Goal: Information Seeking & Learning: Learn about a topic

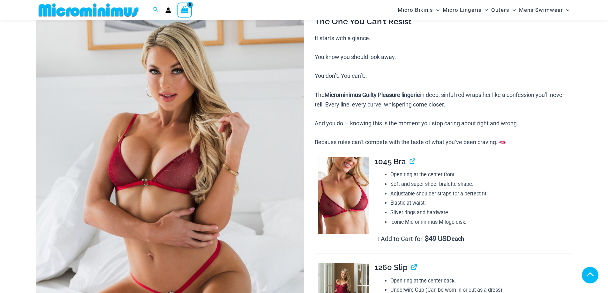
scroll to position [154, 0]
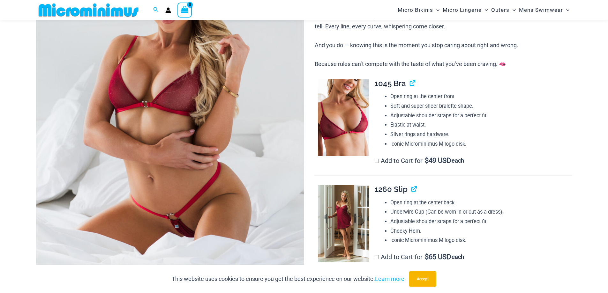
type input "**********"
click at [446, 115] on li "Adjustable shoulder straps for a perfect fit." at bounding box center [481, 116] width 182 height 10
click at [411, 115] on li "Adjustable shoulder straps for a perfect fit." at bounding box center [481, 116] width 182 height 10
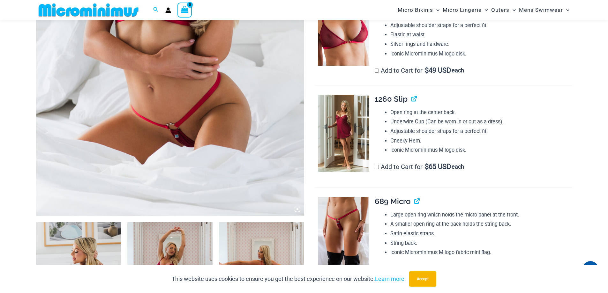
scroll to position [282, 0]
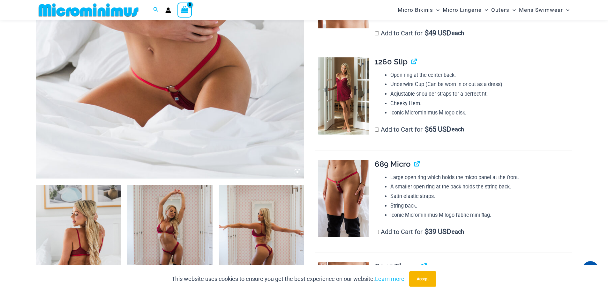
click at [344, 95] on img at bounding box center [343, 95] width 51 height 77
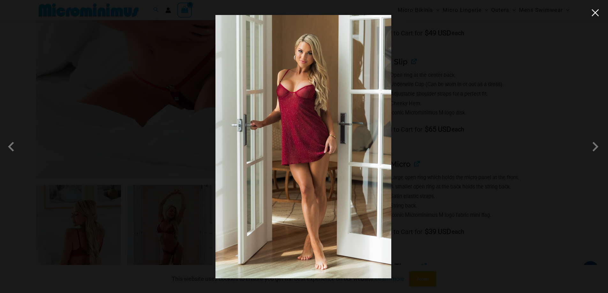
click at [598, 16] on button "Close" at bounding box center [596, 13] width 10 height 10
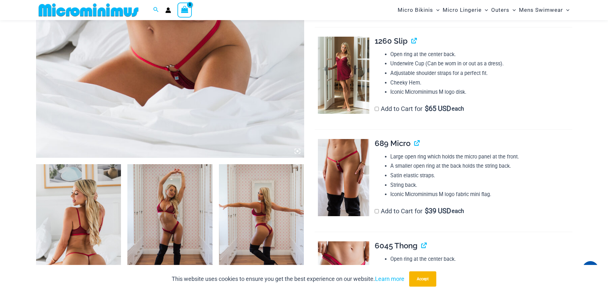
scroll to position [313, 0]
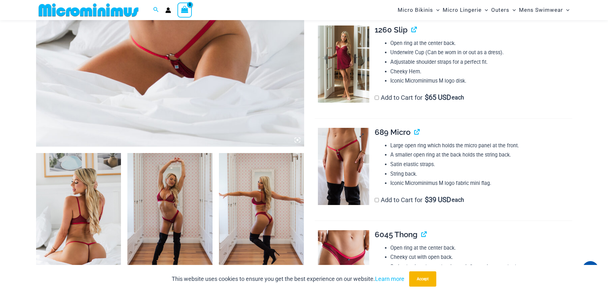
click at [350, 146] on img at bounding box center [343, 166] width 51 height 77
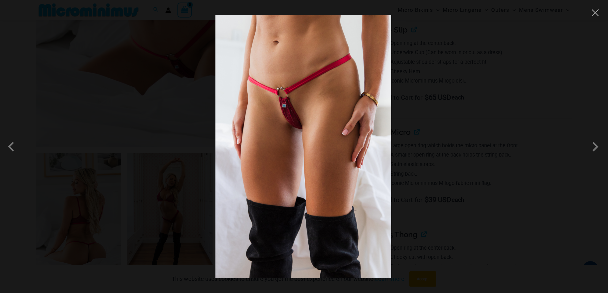
click at [292, 111] on img at bounding box center [303, 147] width 176 height 264
click at [597, 18] on div at bounding box center [304, 146] width 608 height 293
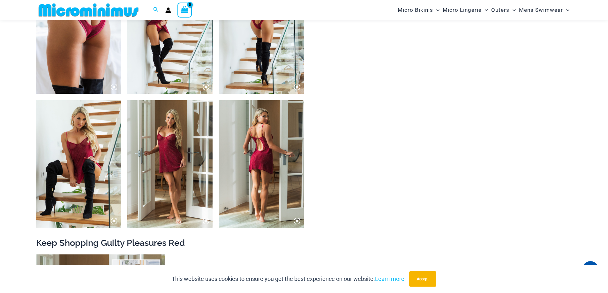
scroll to position [888, 0]
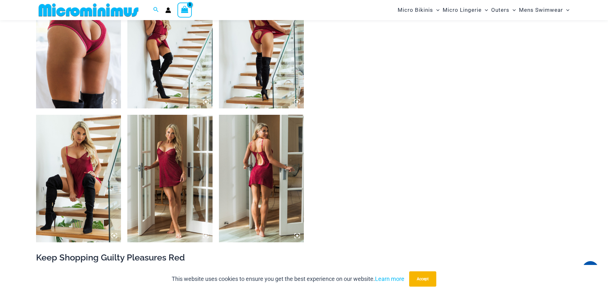
click at [263, 174] on img at bounding box center [261, 179] width 85 height 128
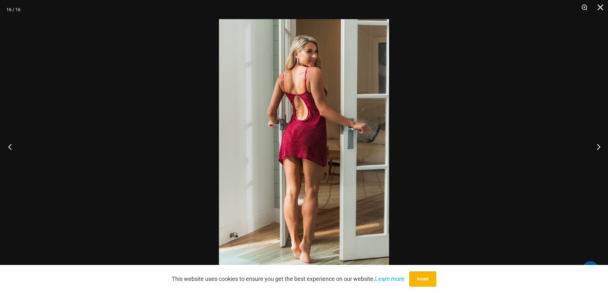
click at [11, 150] on button "Previous" at bounding box center [12, 147] width 24 height 32
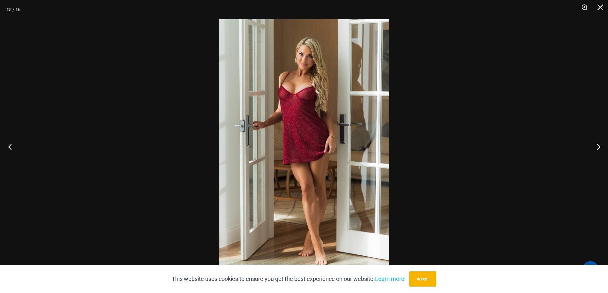
click at [11, 150] on button "Previous" at bounding box center [12, 147] width 24 height 32
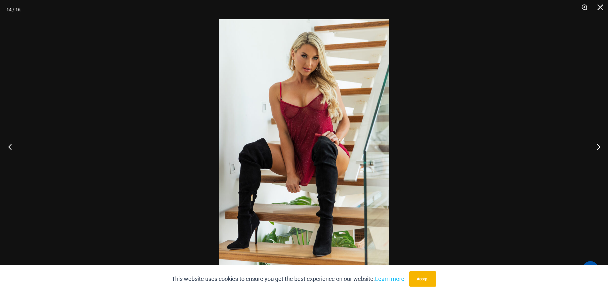
click at [11, 150] on button "Previous" at bounding box center [12, 147] width 24 height 32
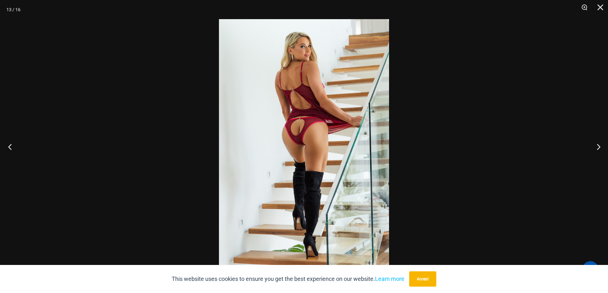
click at [10, 150] on button "Previous" at bounding box center [12, 147] width 24 height 32
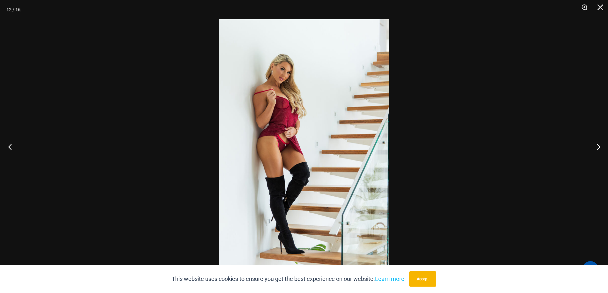
click at [10, 150] on button "Previous" at bounding box center [12, 147] width 24 height 32
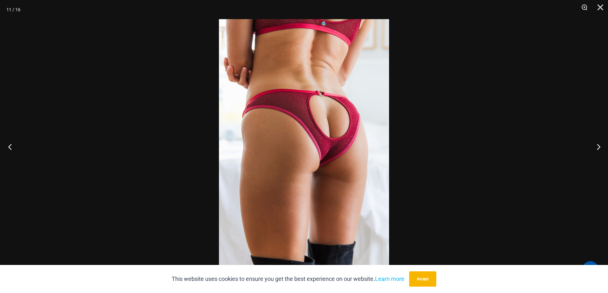
click at [10, 150] on button "Previous" at bounding box center [12, 147] width 24 height 32
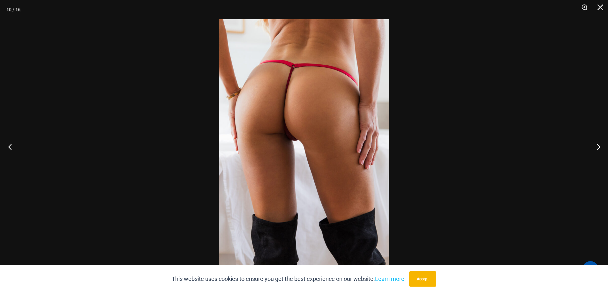
click at [10, 150] on button "Previous" at bounding box center [12, 147] width 24 height 32
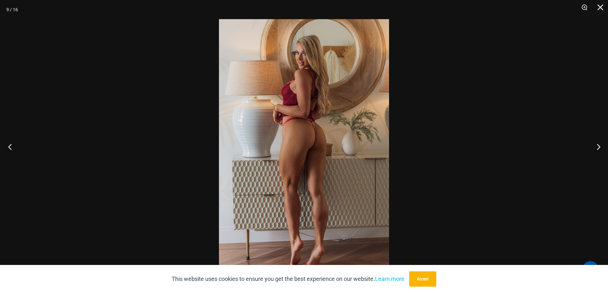
click at [10, 150] on button "Previous" at bounding box center [12, 147] width 24 height 32
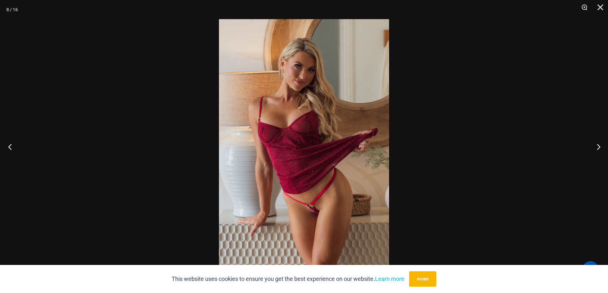
click at [9, 150] on button "Previous" at bounding box center [12, 147] width 24 height 32
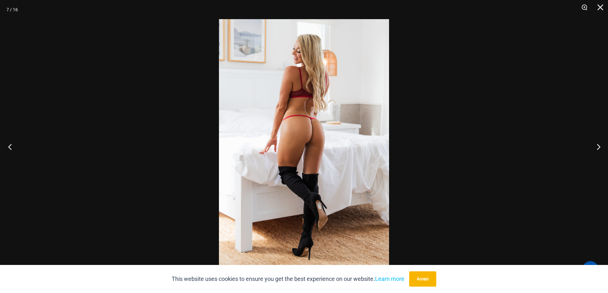
click at [9, 150] on button "Previous" at bounding box center [12, 147] width 24 height 32
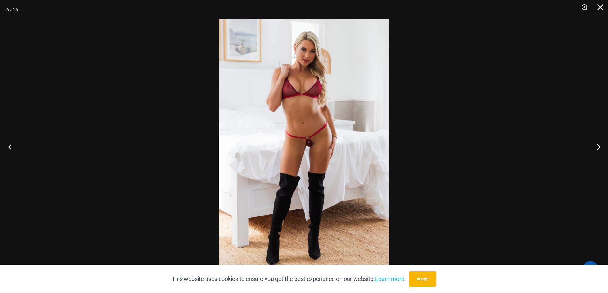
click at [9, 150] on button "Previous" at bounding box center [12, 147] width 24 height 32
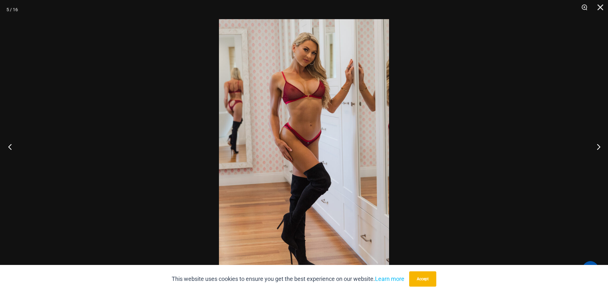
click at [8, 150] on button "Previous" at bounding box center [12, 147] width 24 height 32
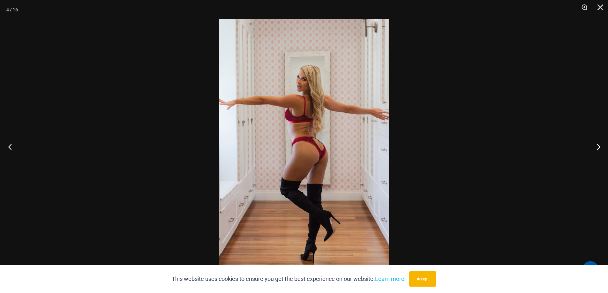
click at [8, 150] on button "Previous" at bounding box center [12, 147] width 24 height 32
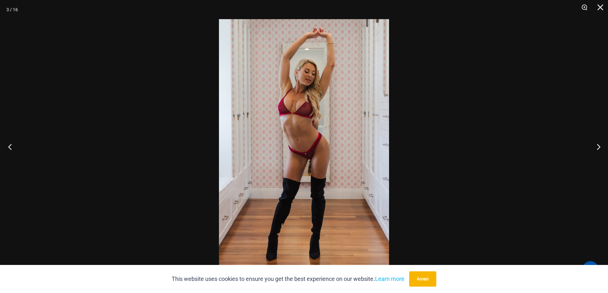
click at [8, 150] on button "Previous" at bounding box center [12, 147] width 24 height 32
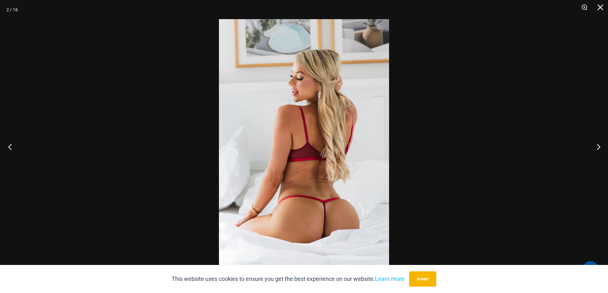
click at [7, 150] on button "Previous" at bounding box center [12, 147] width 24 height 32
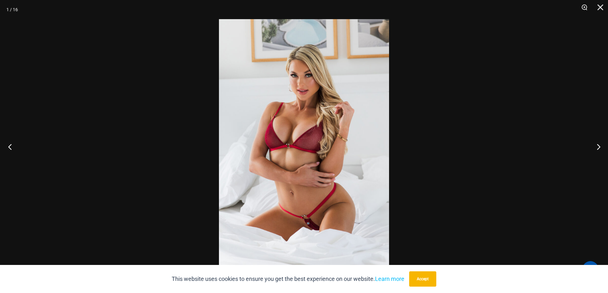
click at [7, 150] on button "Previous" at bounding box center [12, 147] width 24 height 32
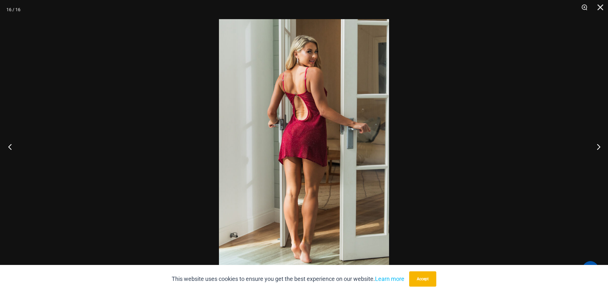
click at [7, 150] on button "Previous" at bounding box center [12, 147] width 24 height 32
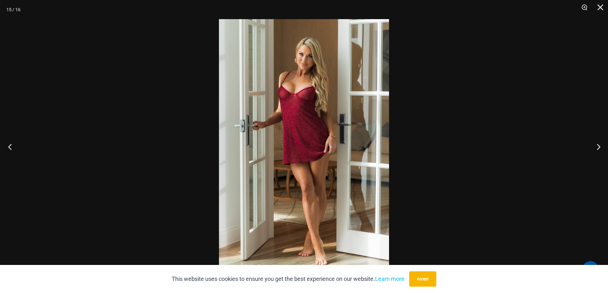
click at [7, 150] on button "Previous" at bounding box center [12, 147] width 24 height 32
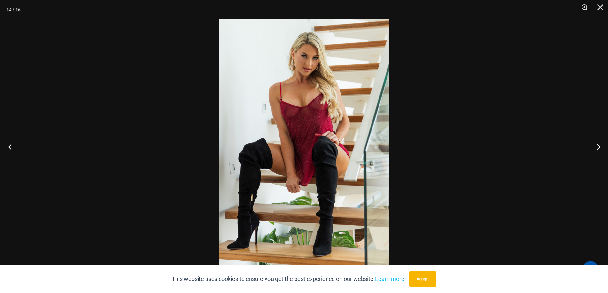
click at [7, 150] on button "Previous" at bounding box center [12, 147] width 24 height 32
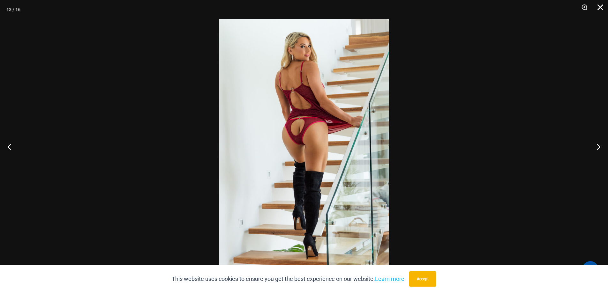
click at [599, 6] on button "Close" at bounding box center [598, 9] width 16 height 19
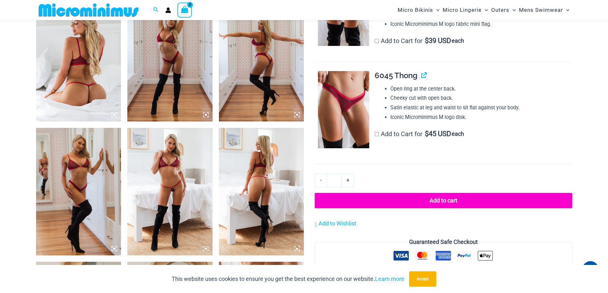
scroll to position [441, 0]
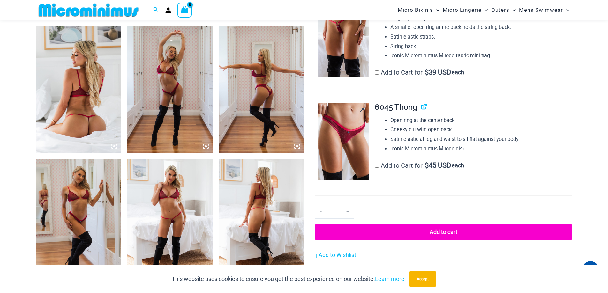
click at [348, 130] on img at bounding box center [343, 141] width 51 height 77
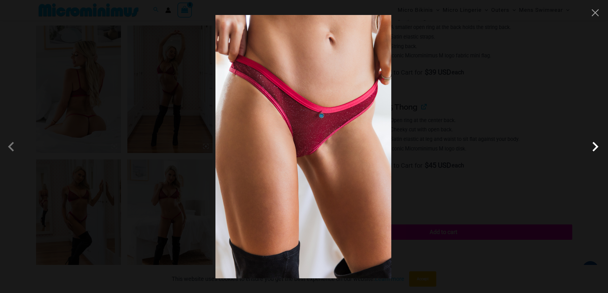
click at [597, 146] on span at bounding box center [595, 146] width 19 height 19
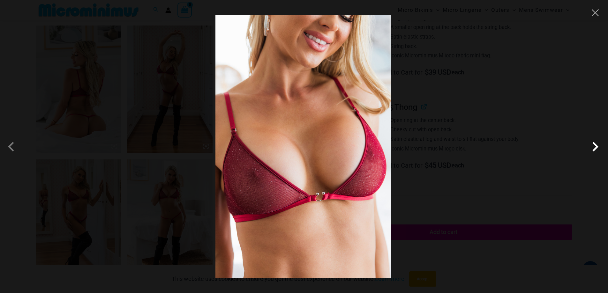
click at [597, 146] on span at bounding box center [595, 146] width 19 height 19
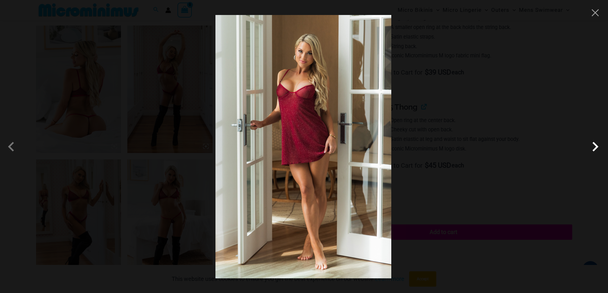
click at [597, 146] on span at bounding box center [595, 146] width 19 height 19
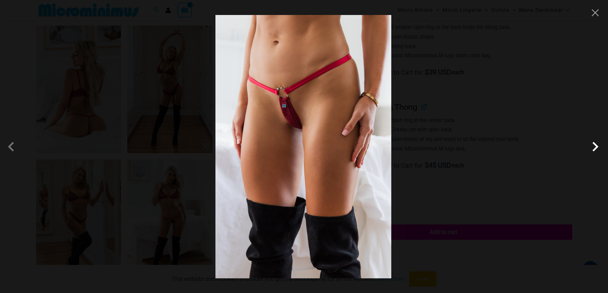
click at [597, 146] on span at bounding box center [595, 146] width 19 height 19
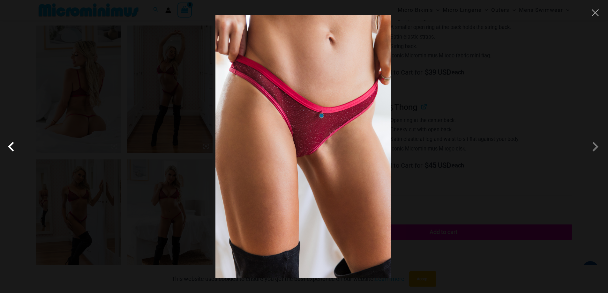
click at [13, 149] on span at bounding box center [12, 146] width 19 height 19
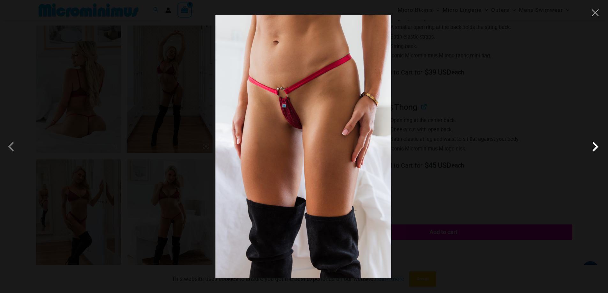
click at [595, 146] on span at bounding box center [595, 146] width 19 height 19
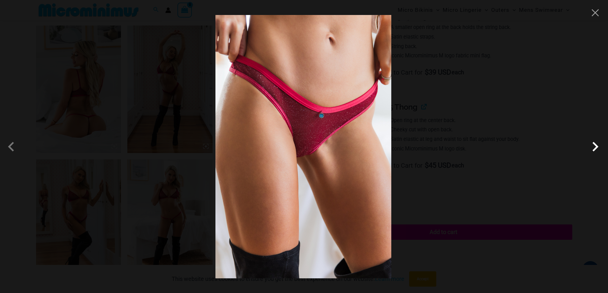
click at [595, 146] on span at bounding box center [595, 146] width 19 height 19
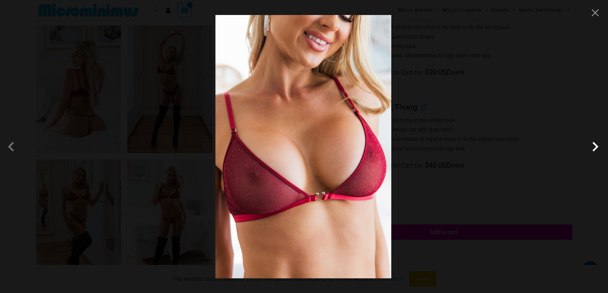
click at [595, 146] on span at bounding box center [595, 146] width 19 height 19
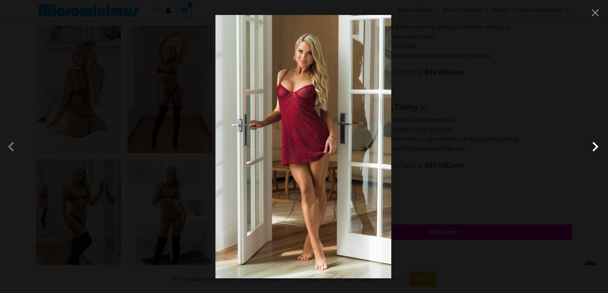
click at [595, 146] on span at bounding box center [595, 146] width 19 height 19
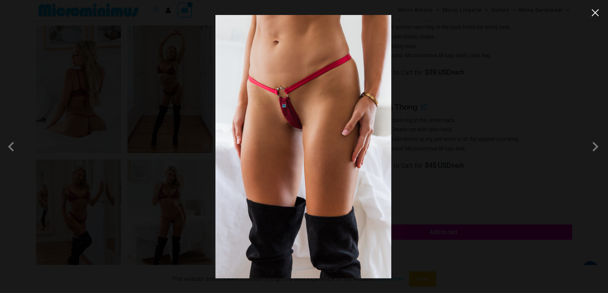
click at [597, 15] on button "Close" at bounding box center [596, 13] width 10 height 10
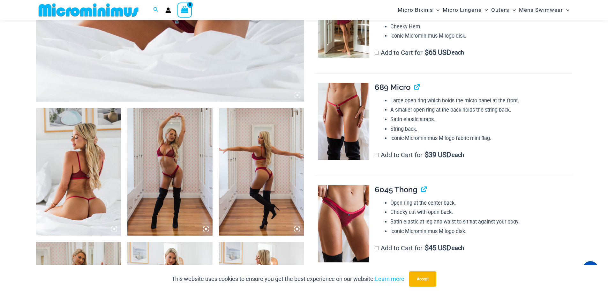
scroll to position [345, 0]
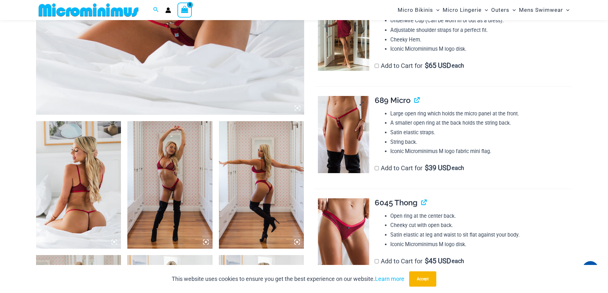
click at [346, 126] on img at bounding box center [343, 134] width 51 height 77
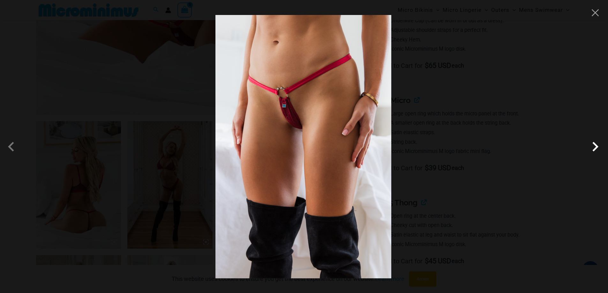
click at [599, 147] on span at bounding box center [595, 146] width 19 height 19
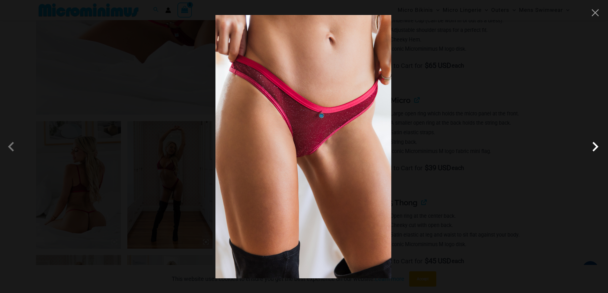
click at [595, 146] on span at bounding box center [595, 146] width 19 height 19
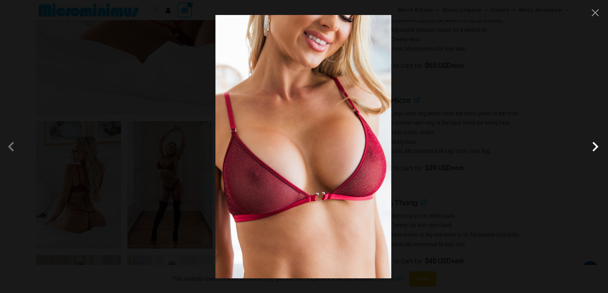
click at [595, 146] on span at bounding box center [595, 146] width 19 height 19
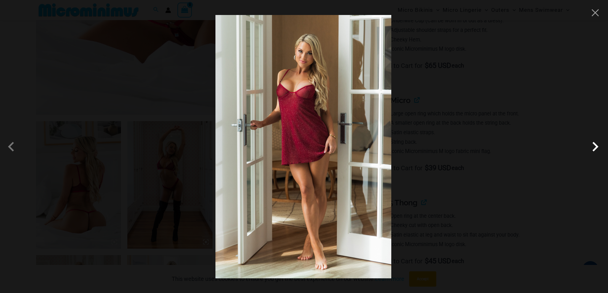
click at [595, 146] on span at bounding box center [595, 146] width 19 height 19
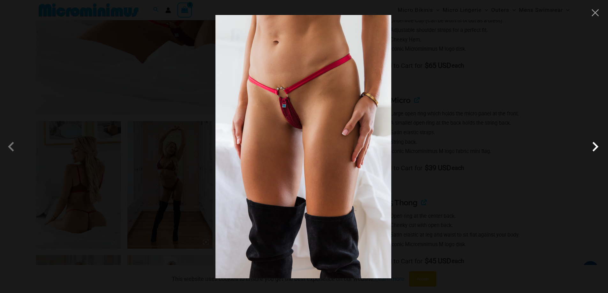
click at [595, 146] on span at bounding box center [595, 146] width 19 height 19
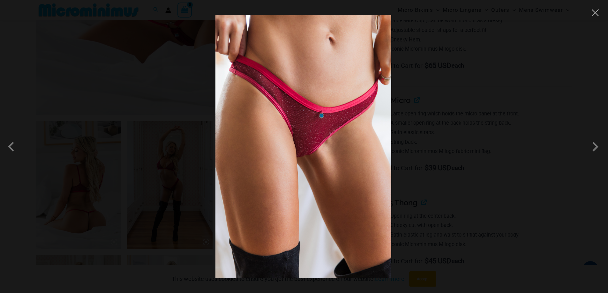
click at [600, 18] on div at bounding box center [304, 146] width 608 height 293
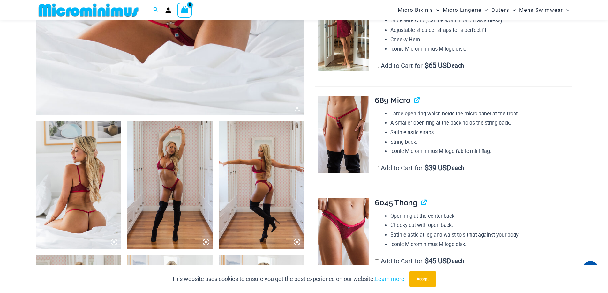
scroll to position [250, 0]
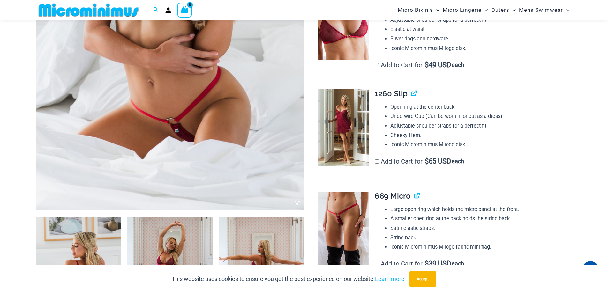
click at [348, 124] on img at bounding box center [343, 127] width 51 height 77
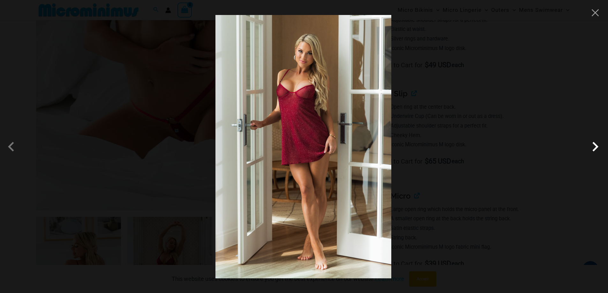
click at [594, 147] on span at bounding box center [595, 146] width 19 height 19
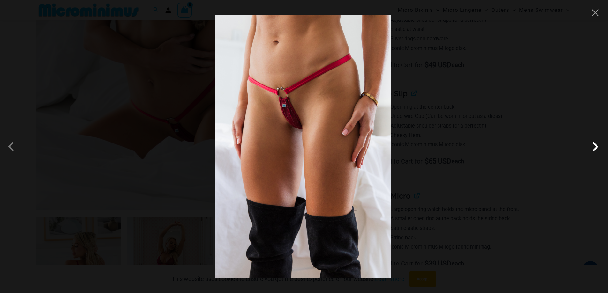
click at [594, 147] on span at bounding box center [595, 146] width 19 height 19
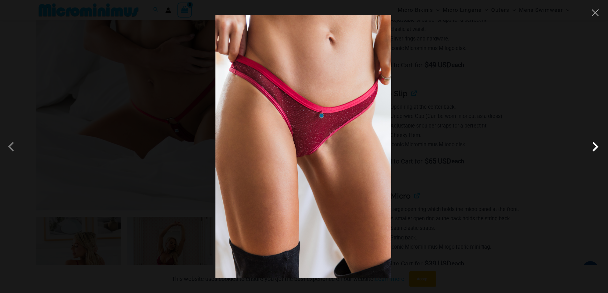
click at [594, 147] on span at bounding box center [595, 146] width 19 height 19
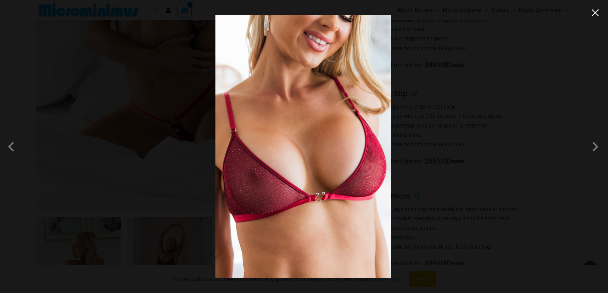
click at [598, 15] on button "Close" at bounding box center [596, 13] width 10 height 10
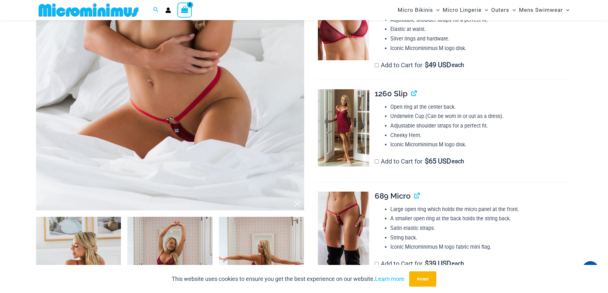
click at [343, 114] on img at bounding box center [343, 127] width 51 height 77
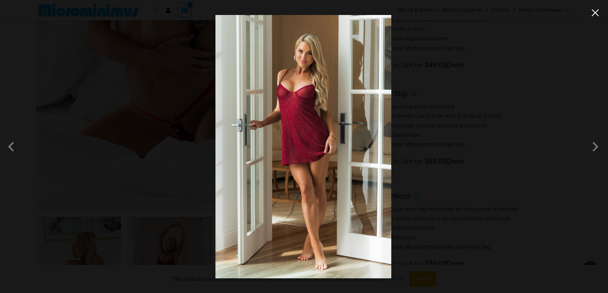
click at [595, 13] on button "Close" at bounding box center [596, 13] width 10 height 10
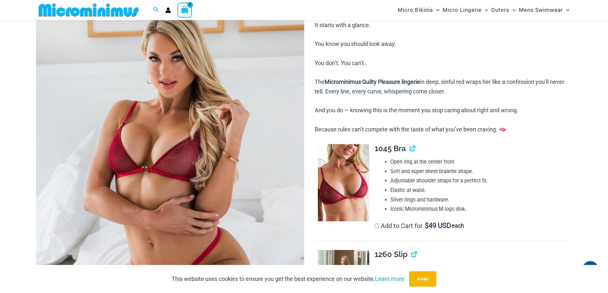
scroll to position [122, 0]
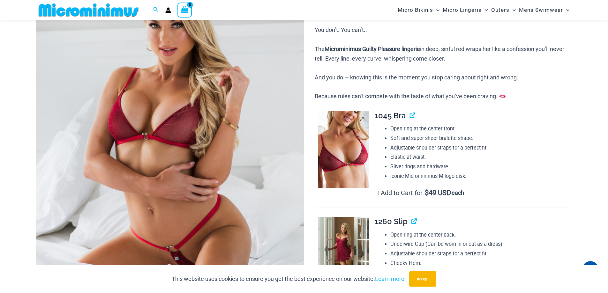
click at [343, 129] on img at bounding box center [343, 149] width 51 height 77
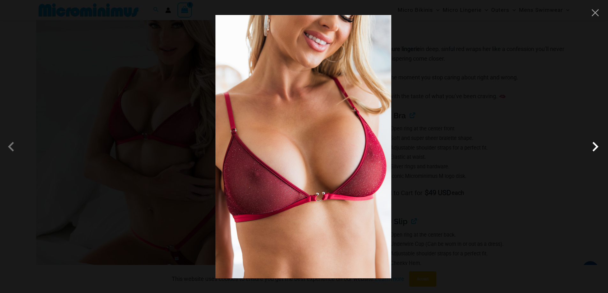
click at [598, 149] on span at bounding box center [595, 146] width 19 height 19
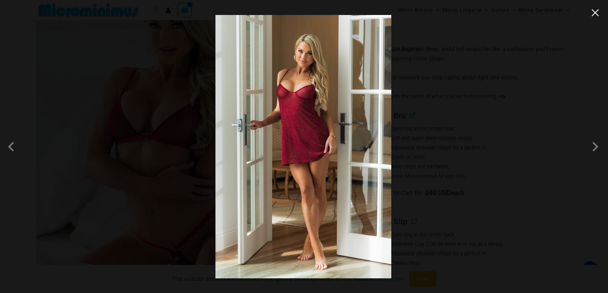
click at [599, 12] on button "Close" at bounding box center [596, 13] width 10 height 10
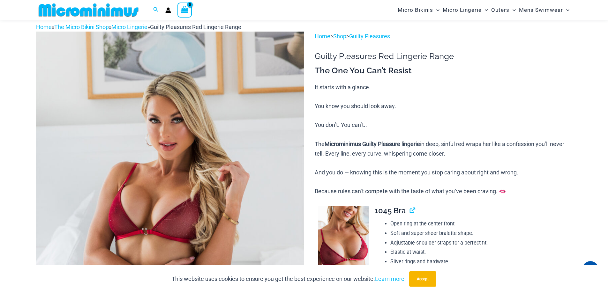
scroll to position [0, 0]
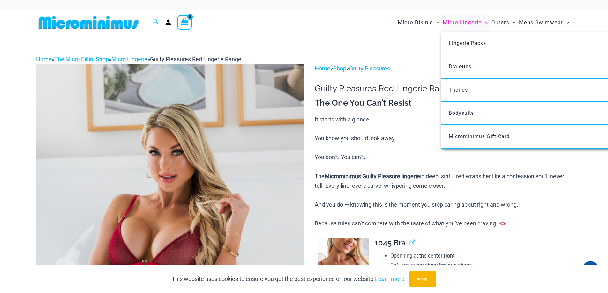
click at [462, 21] on span "Micro Lingerie" at bounding box center [462, 22] width 39 height 16
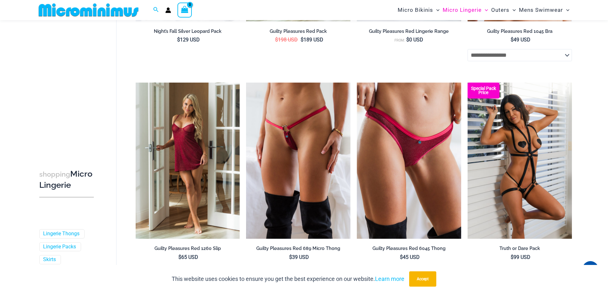
scroll to position [255, 0]
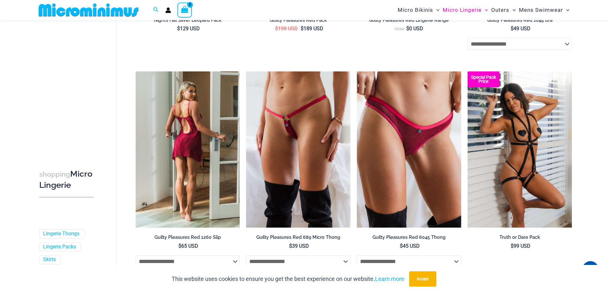
type input "**********"
click at [192, 133] on img at bounding box center [188, 150] width 104 height 156
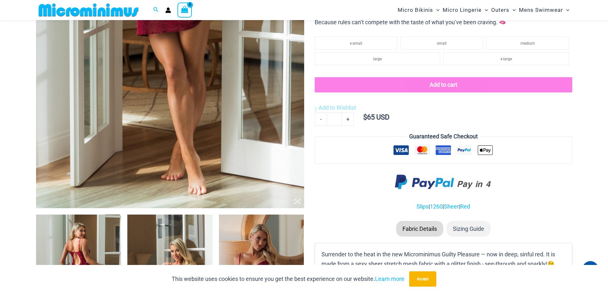
scroll to position [124, 0]
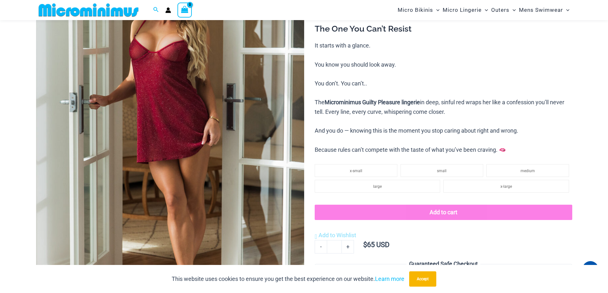
type input "**********"
click at [178, 125] on img at bounding box center [170, 135] width 268 height 402
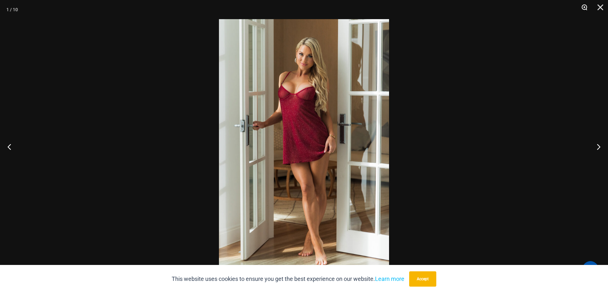
click at [585, 7] on button "Zoom" at bounding box center [582, 9] width 16 height 19
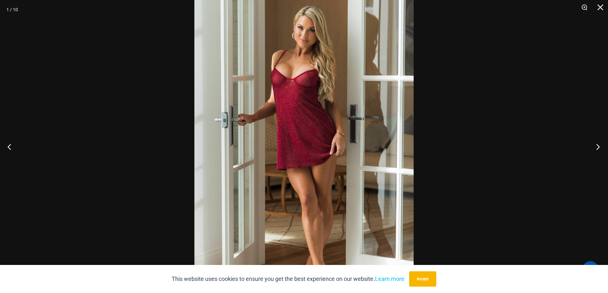
click at [598, 147] on button "Next" at bounding box center [596, 147] width 24 height 32
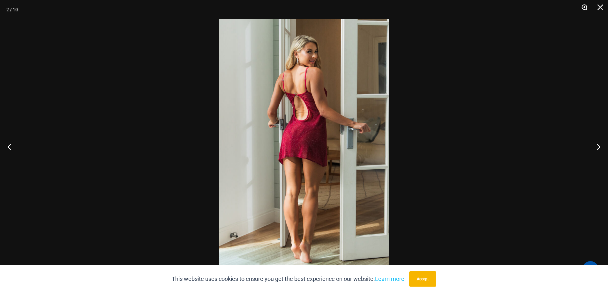
click at [582, 7] on button "Zoom" at bounding box center [582, 9] width 16 height 19
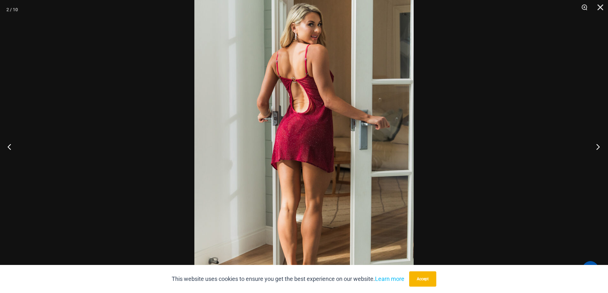
click at [598, 149] on button "Next" at bounding box center [596, 147] width 24 height 32
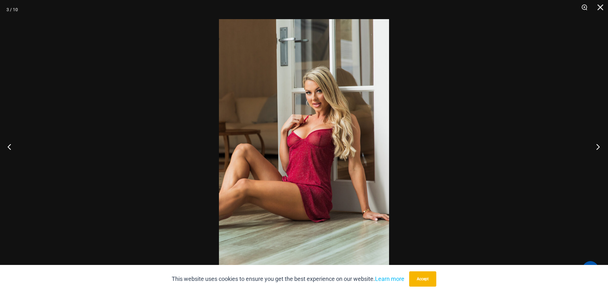
click at [598, 149] on button "Next" at bounding box center [596, 147] width 24 height 32
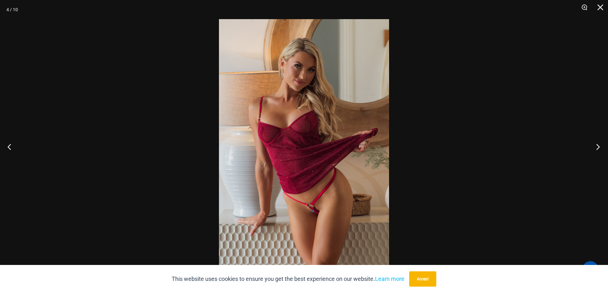
click at [598, 149] on button "Next" at bounding box center [596, 147] width 24 height 32
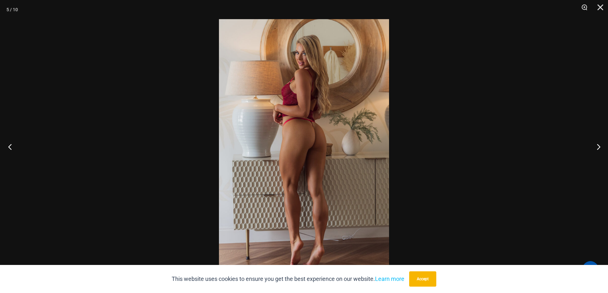
click at [8, 145] on button "Previous" at bounding box center [12, 147] width 24 height 32
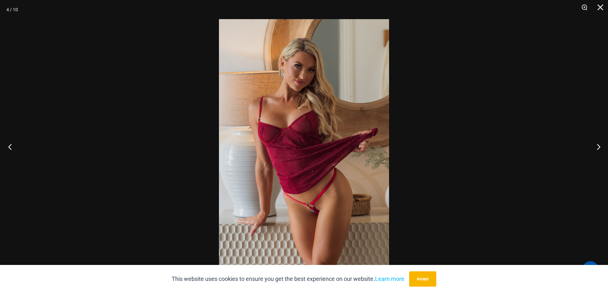
click at [8, 145] on button "Previous" at bounding box center [12, 147] width 24 height 32
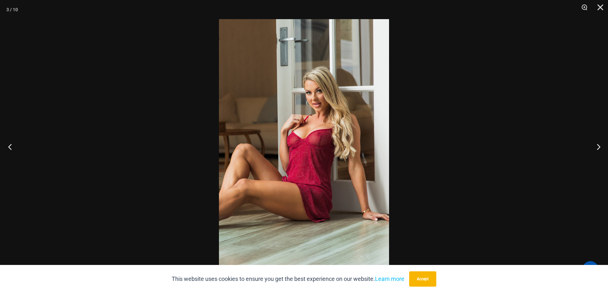
click at [8, 145] on button "Previous" at bounding box center [12, 147] width 24 height 32
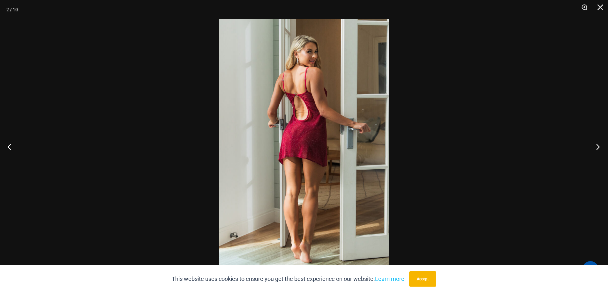
click at [598, 145] on button "Next" at bounding box center [596, 147] width 24 height 32
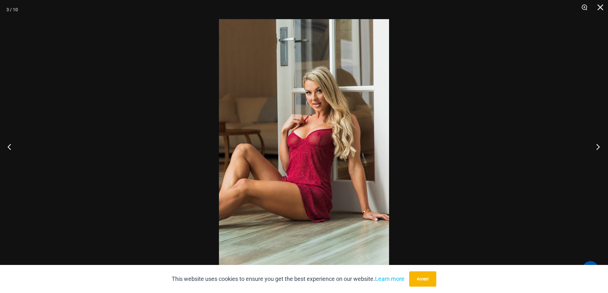
click at [598, 145] on button "Next" at bounding box center [596, 147] width 24 height 32
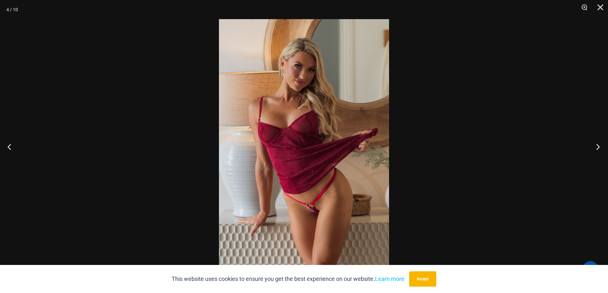
click at [598, 145] on button "Next" at bounding box center [596, 147] width 24 height 32
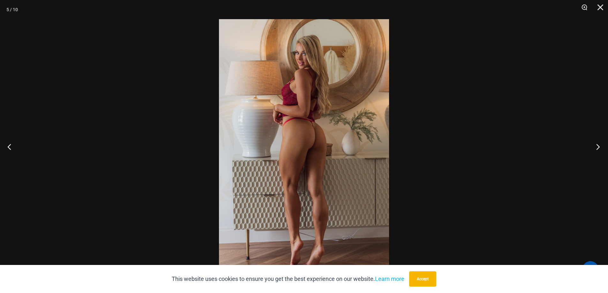
click at [598, 145] on button "Next" at bounding box center [596, 147] width 24 height 32
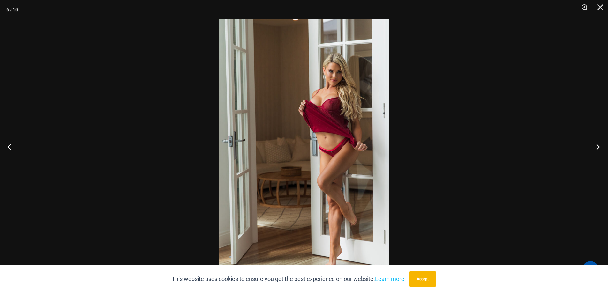
click at [598, 145] on button "Next" at bounding box center [596, 147] width 24 height 32
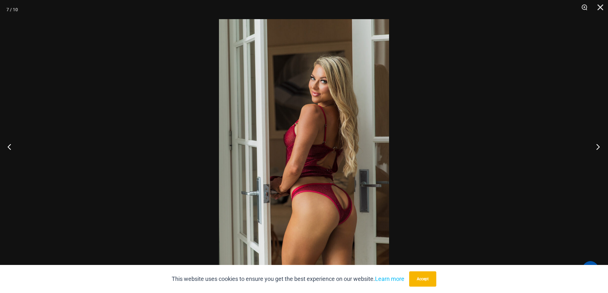
click at [598, 145] on button "Next" at bounding box center [596, 147] width 24 height 32
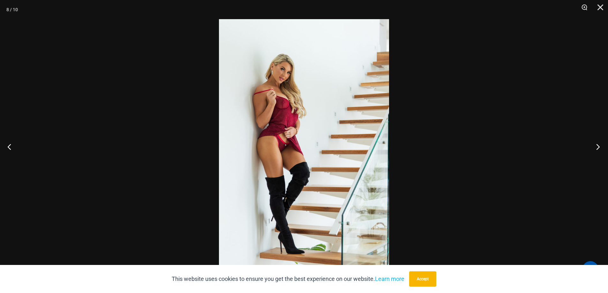
click at [598, 145] on button "Next" at bounding box center [596, 147] width 24 height 32
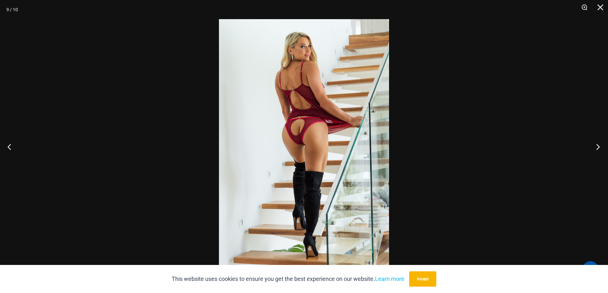
click at [598, 145] on button "Next" at bounding box center [596, 147] width 24 height 32
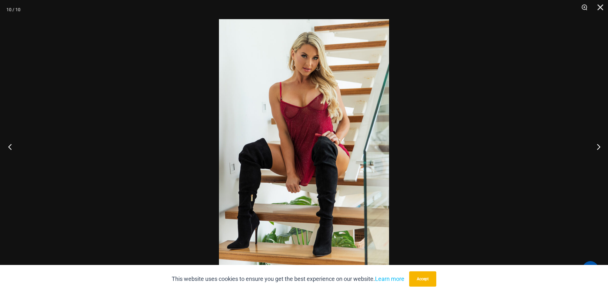
click at [10, 148] on button "Previous" at bounding box center [12, 147] width 24 height 32
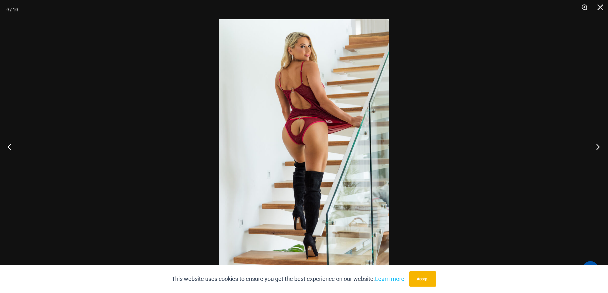
click at [598, 147] on button "Next" at bounding box center [596, 147] width 24 height 32
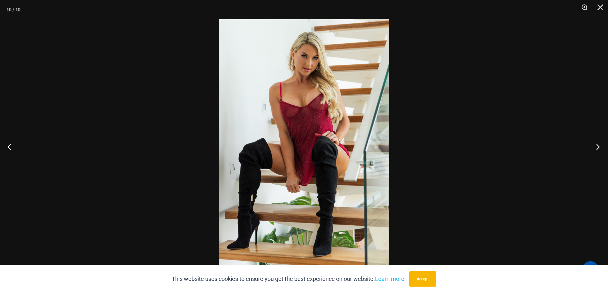
click at [598, 147] on button "Next" at bounding box center [596, 147] width 24 height 32
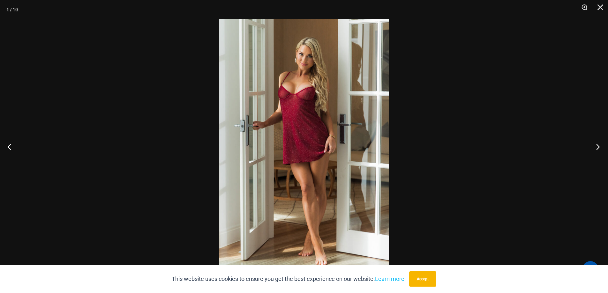
click at [598, 147] on button "Next" at bounding box center [596, 147] width 24 height 32
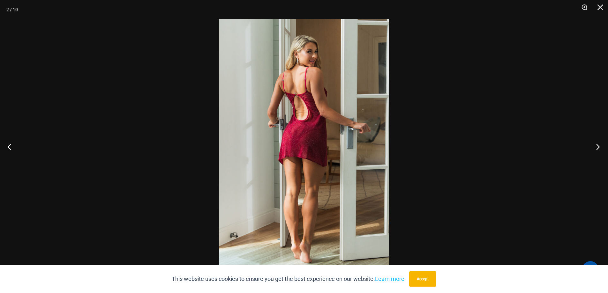
click at [598, 147] on button "Next" at bounding box center [596, 147] width 24 height 32
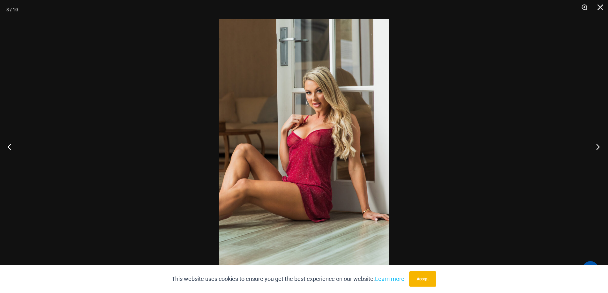
click at [598, 147] on button "Next" at bounding box center [596, 147] width 24 height 32
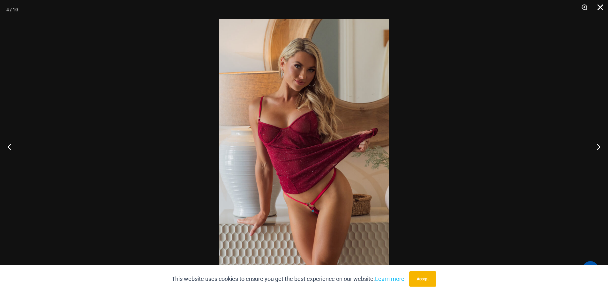
click at [603, 10] on button "Close" at bounding box center [598, 9] width 16 height 19
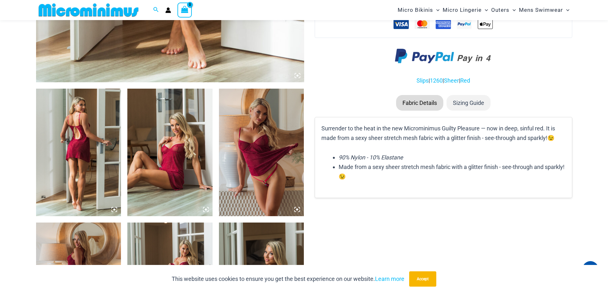
scroll to position [380, 0]
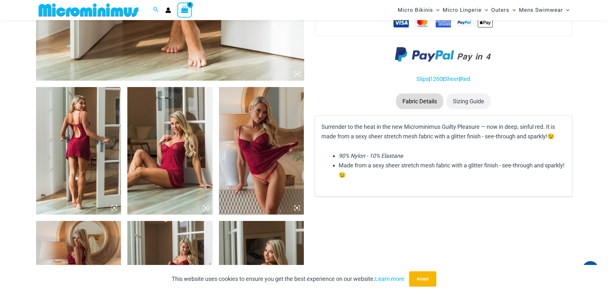
click at [86, 144] on img at bounding box center [78, 151] width 85 height 128
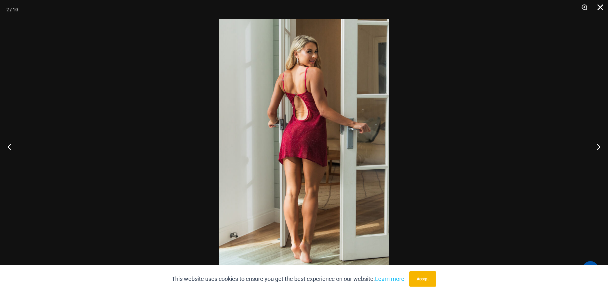
click at [603, 7] on button "Close" at bounding box center [598, 9] width 16 height 19
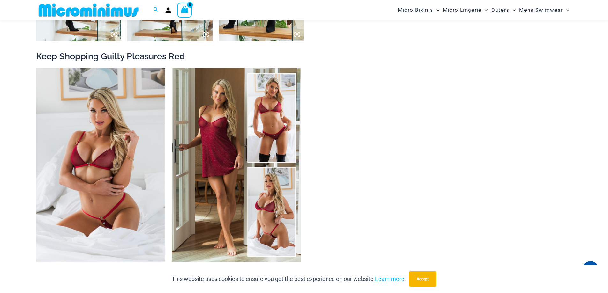
scroll to position [763, 0]
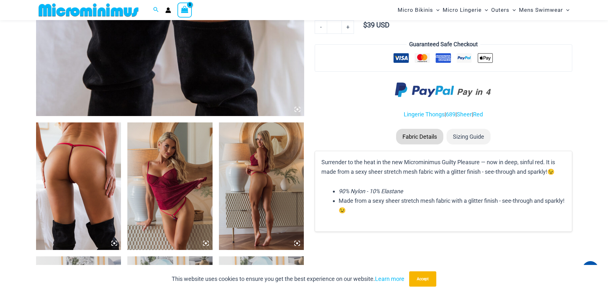
scroll to position [351, 0]
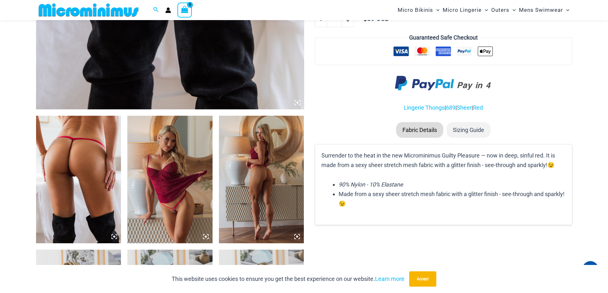
type input "**********"
click at [79, 153] on img at bounding box center [78, 180] width 85 height 128
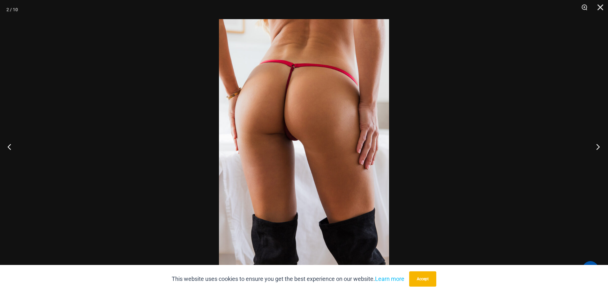
click at [599, 147] on button "Next" at bounding box center [596, 147] width 24 height 32
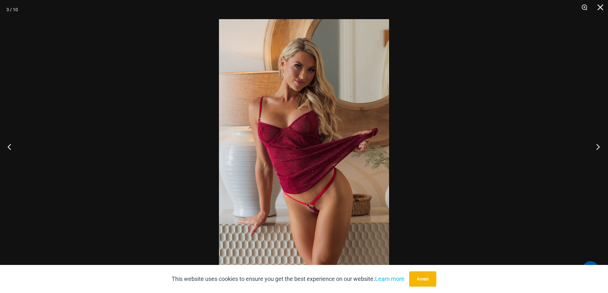
click at [599, 147] on button "Next" at bounding box center [596, 147] width 24 height 32
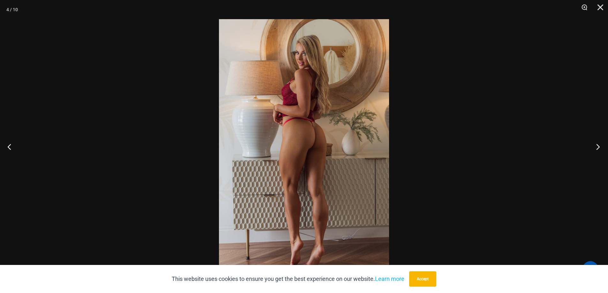
click at [599, 147] on button "Next" at bounding box center [596, 147] width 24 height 32
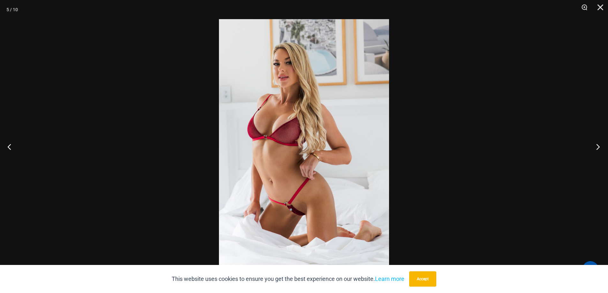
click at [598, 148] on button "Next" at bounding box center [596, 147] width 24 height 32
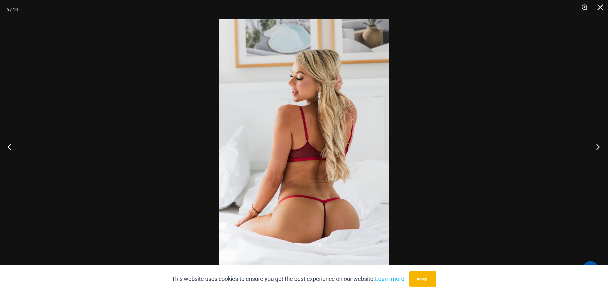
click at [598, 148] on button "Next" at bounding box center [596, 147] width 24 height 32
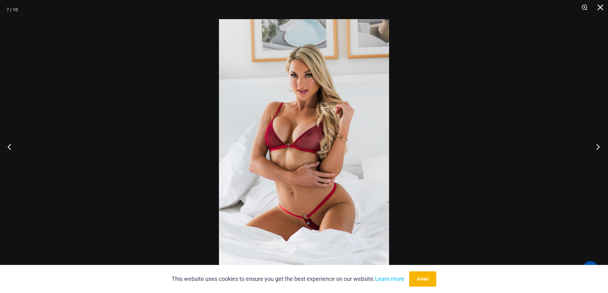
click at [598, 148] on button "Next" at bounding box center [596, 147] width 24 height 32
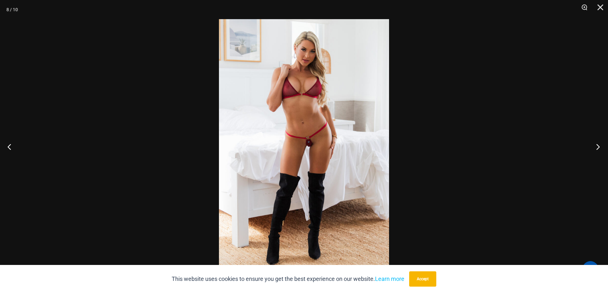
click at [598, 148] on button "Next" at bounding box center [596, 147] width 24 height 32
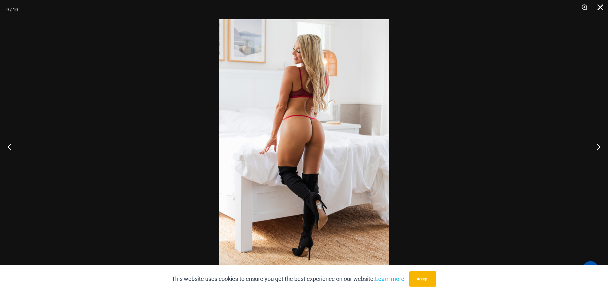
click at [603, 7] on button "Close" at bounding box center [598, 9] width 16 height 19
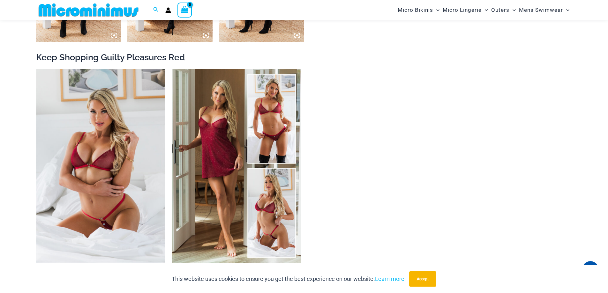
scroll to position [830, 0]
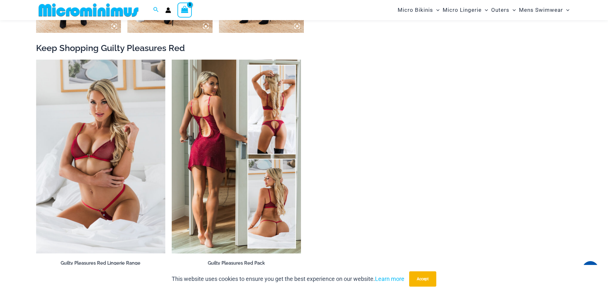
click at [210, 127] on img at bounding box center [236, 157] width 129 height 194
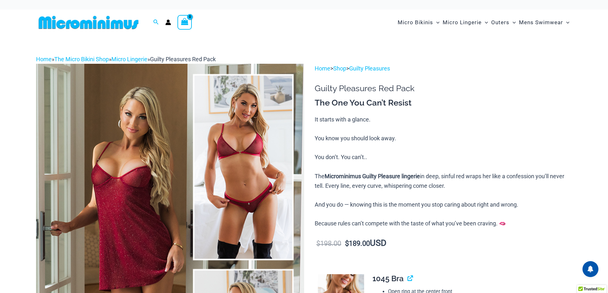
click at [130, 144] on img at bounding box center [170, 265] width 268 height 402
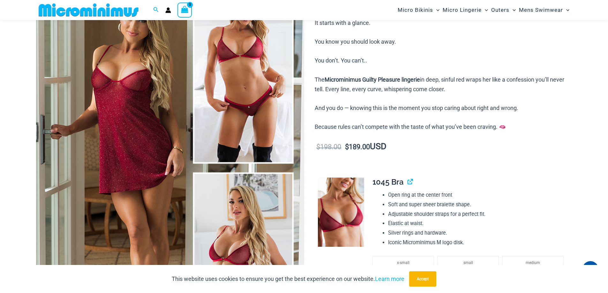
scroll to position [59, 0]
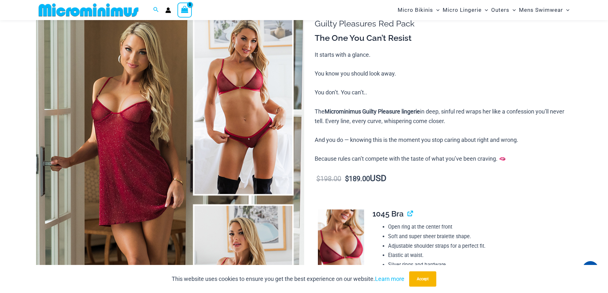
click at [227, 94] on img at bounding box center [170, 200] width 268 height 402
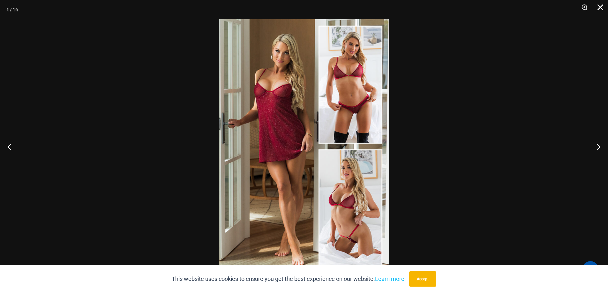
click at [603, 11] on button "Close" at bounding box center [598, 9] width 16 height 19
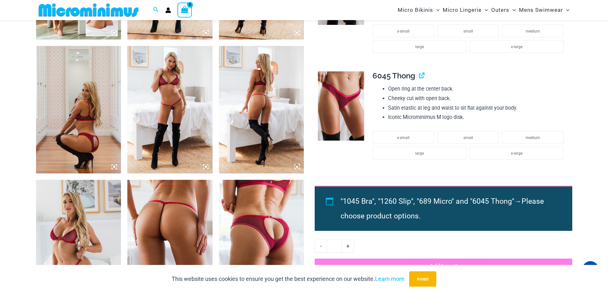
scroll to position [570, 0]
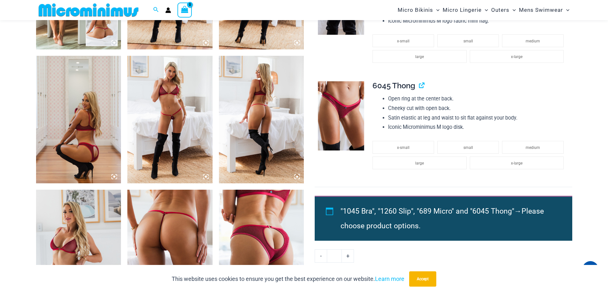
click at [288, 233] on img at bounding box center [261, 254] width 85 height 128
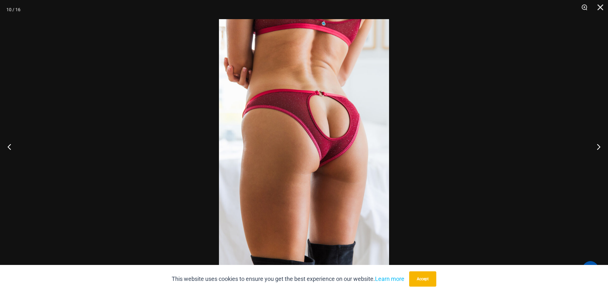
click at [334, 102] on img at bounding box center [304, 146] width 170 height 255
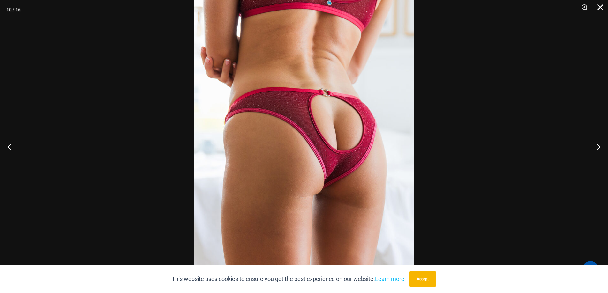
click at [604, 11] on button "Close" at bounding box center [598, 9] width 16 height 19
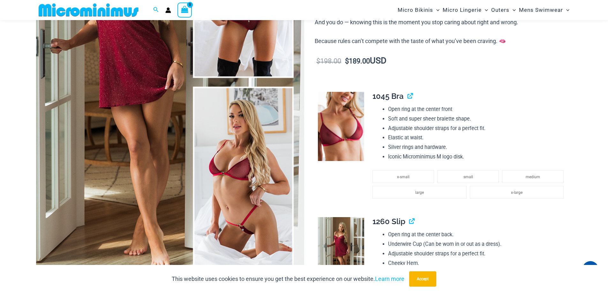
scroll to position [186, 0]
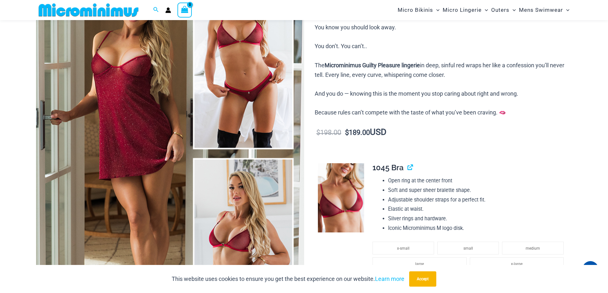
scroll to position [90, 0]
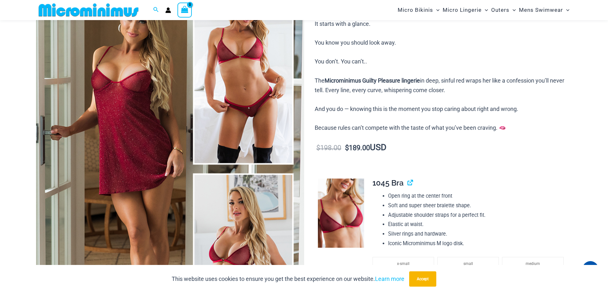
click at [359, 127] on p "It starts with a glance. You know you should look away. You don’t. You can’t.. …" at bounding box center [443, 76] width 257 height 114
drag, startPoint x: 391, startPoint y: 124, endPoint x: 404, endPoint y: 125, distance: 13.1
click at [392, 124] on p "It starts with a glance. You know you should look away. You don’t. You can’t.. …" at bounding box center [443, 76] width 257 height 114
click at [418, 127] on p "It starts with a glance. You know you should look away. You don’t. You can’t.. …" at bounding box center [443, 76] width 257 height 114
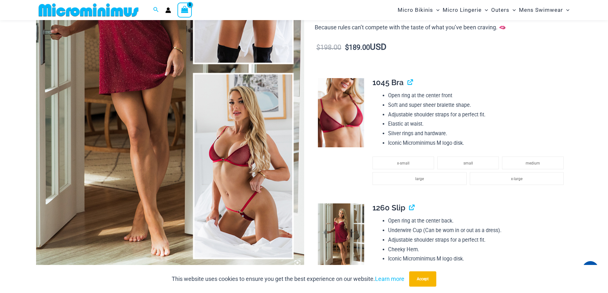
scroll to position [186, 0]
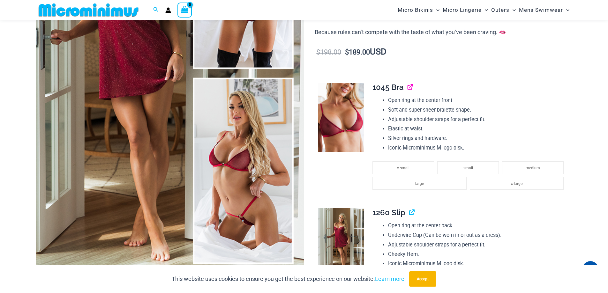
click at [408, 88] on link "View product" at bounding box center [408, 87] width 0 height 9
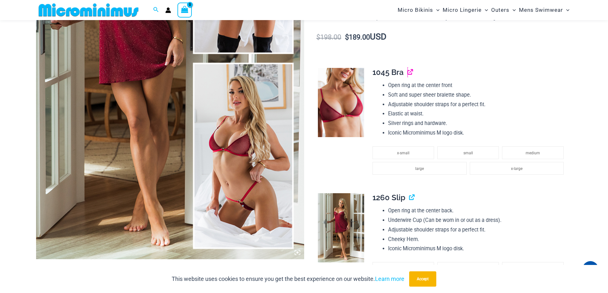
scroll to position [250, 0]
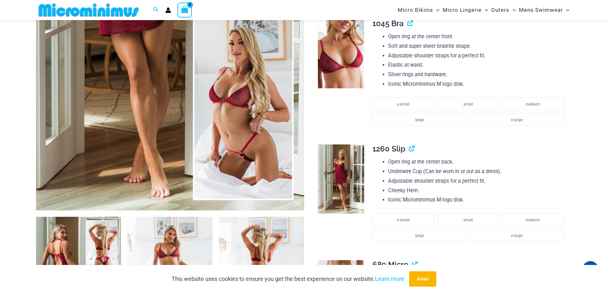
click at [346, 74] on img at bounding box center [341, 54] width 46 height 70
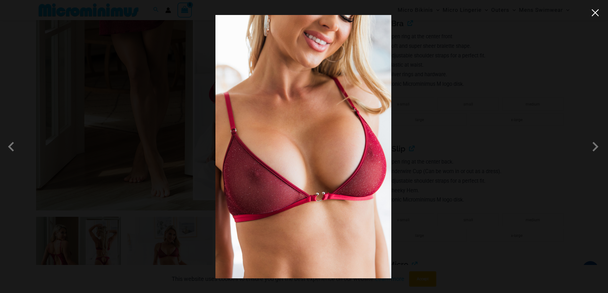
click at [595, 16] on button "Close" at bounding box center [596, 13] width 10 height 10
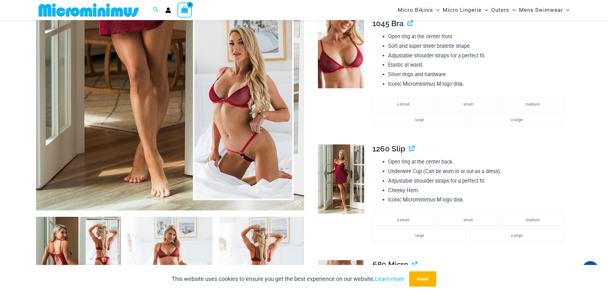
click at [343, 181] on img at bounding box center [341, 180] width 46 height 70
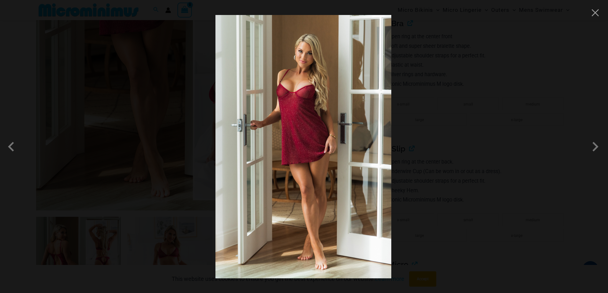
click at [307, 85] on img at bounding box center [303, 147] width 176 height 264
click at [596, 14] on button "Close" at bounding box center [596, 13] width 10 height 10
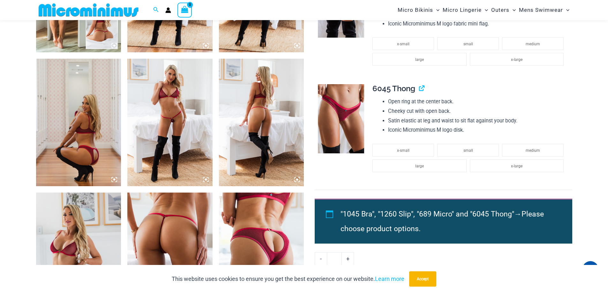
scroll to position [441, 0]
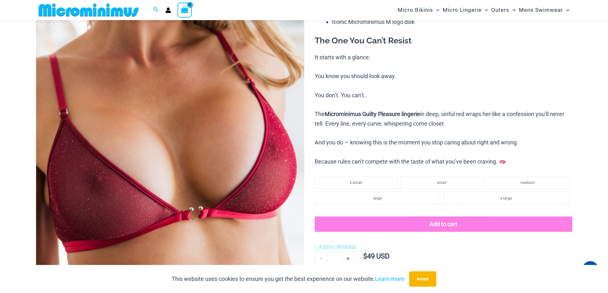
scroll to position [154, 0]
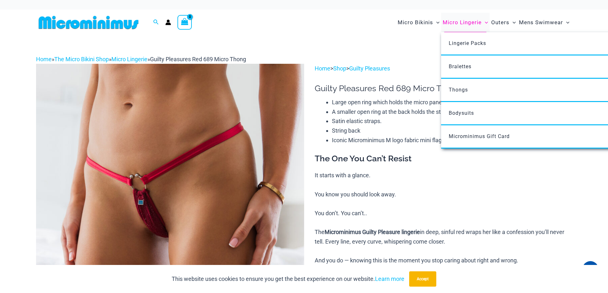
click at [460, 24] on span "Micro Lingerie" at bounding box center [462, 22] width 39 height 16
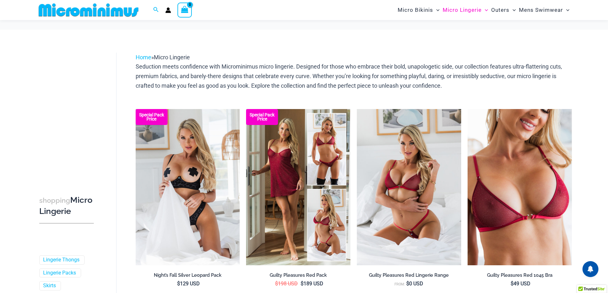
scroll to position [94, 0]
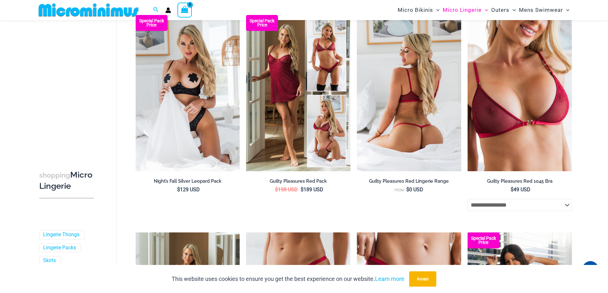
type input "**********"
click at [397, 204] on li "Guilty Pleasures Red Lingerie Range From: $ 0 USD" at bounding box center [409, 116] width 104 height 203
click at [402, 204] on li "Guilty Pleasures Red Lingerie Range From: $ 0 USD" at bounding box center [409, 116] width 104 height 203
click at [411, 126] on img at bounding box center [409, 93] width 104 height 156
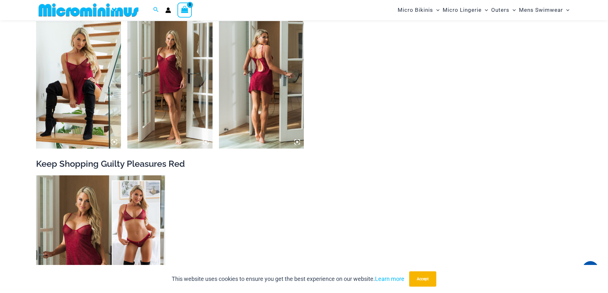
scroll to position [988, 0]
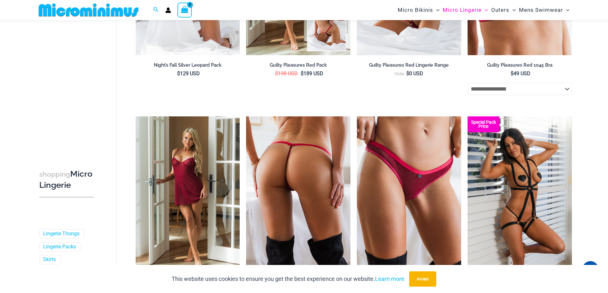
scroll to position [228, 0]
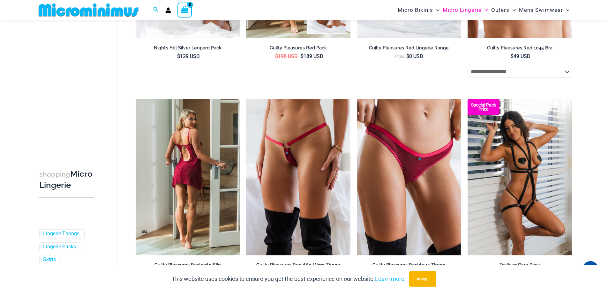
click at [182, 170] on img at bounding box center [188, 177] width 104 height 156
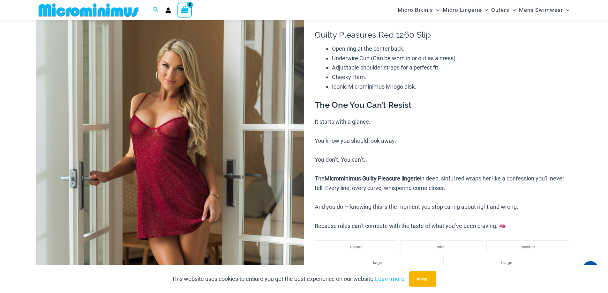
scroll to position [59, 0]
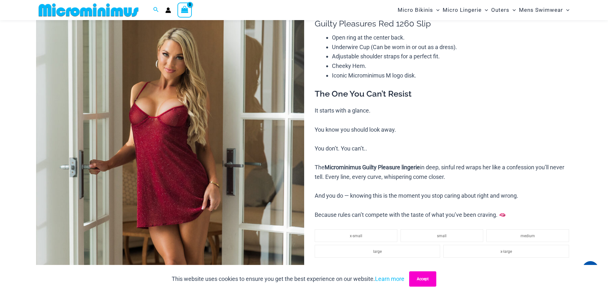
type input "**********"
click at [431, 278] on button "Accept" at bounding box center [422, 279] width 27 height 15
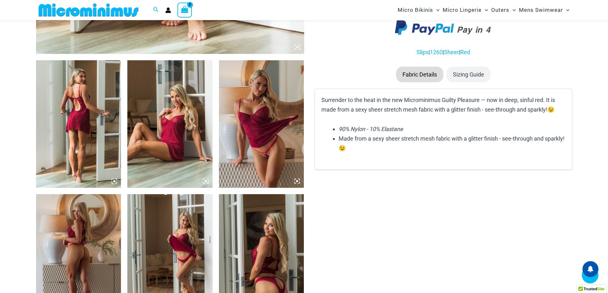
scroll to position [410, 0]
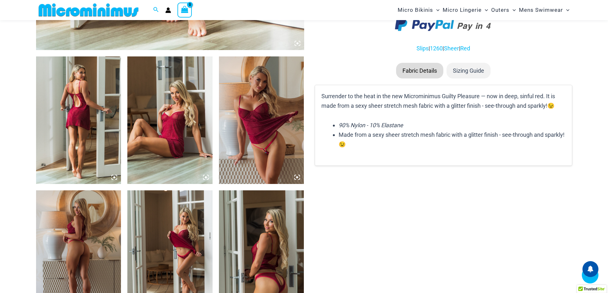
click at [362, 125] on em "90% Nylon - 10% Elastane" at bounding box center [371, 125] width 64 height 7
click at [380, 125] on em "90% Nylon - 10% Elastane" at bounding box center [371, 125] width 64 height 7
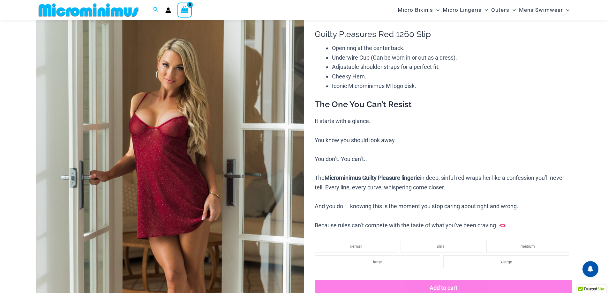
scroll to position [27, 0]
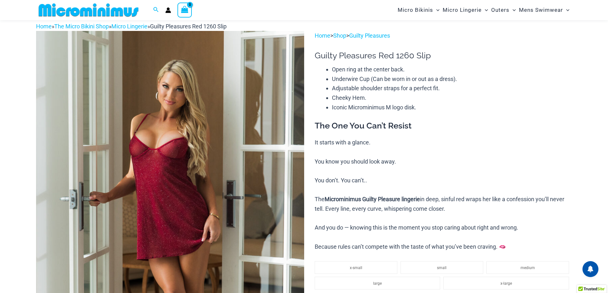
click at [448, 134] on div "The One You Can’t Resist It starts with a glance. You know you should look away…" at bounding box center [443, 186] width 257 height 131
click at [464, 129] on h3 "The One You Can’t Resist" at bounding box center [443, 126] width 257 height 11
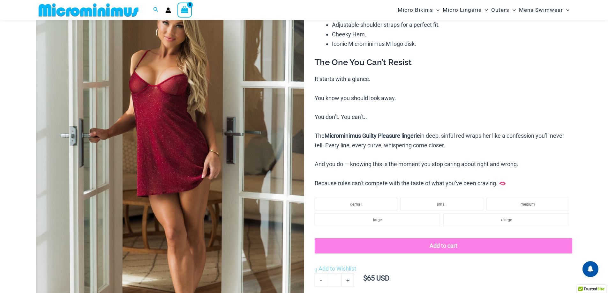
scroll to position [91, 0]
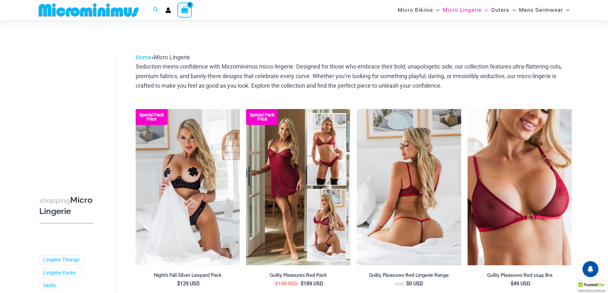
scroll to position [73, 0]
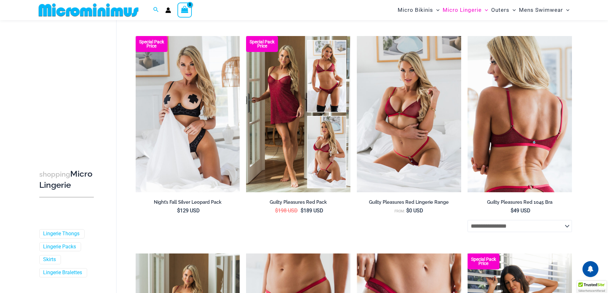
click at [506, 143] on img at bounding box center [520, 114] width 104 height 156
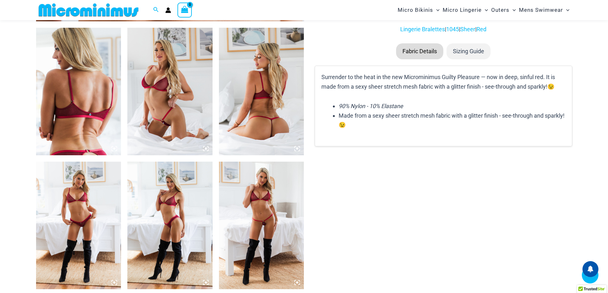
scroll to position [445, 0]
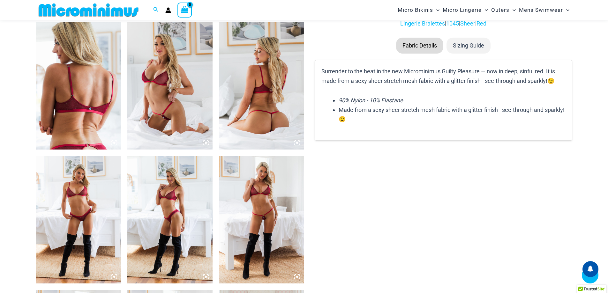
type input "**********"
click at [176, 198] on img at bounding box center [169, 220] width 85 height 128
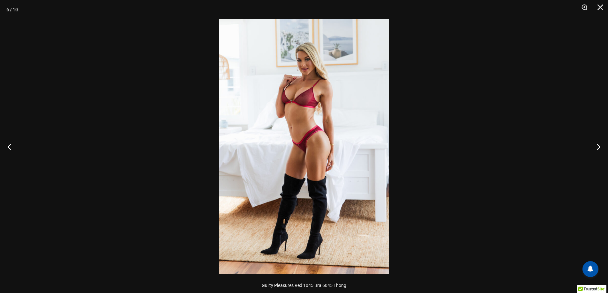
click at [329, 84] on img at bounding box center [304, 146] width 170 height 255
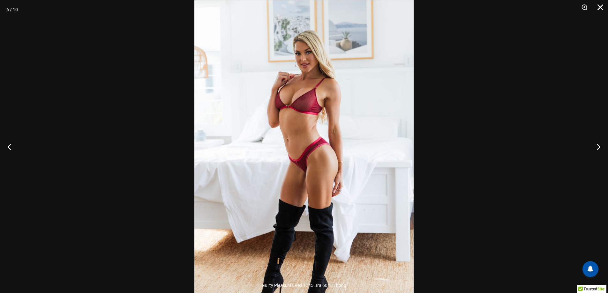
click at [601, 5] on button "Close" at bounding box center [598, 9] width 16 height 19
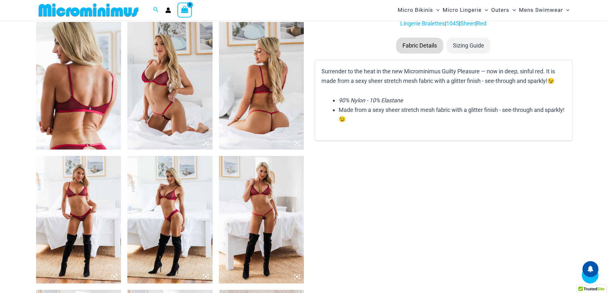
click at [80, 189] on img at bounding box center [78, 220] width 85 height 128
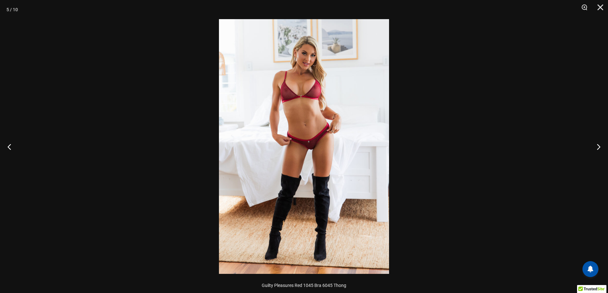
click at [326, 97] on img at bounding box center [304, 146] width 170 height 255
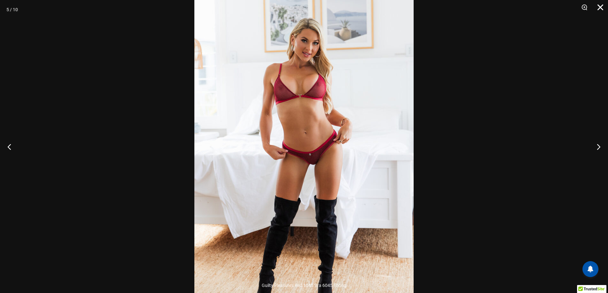
click at [602, 8] on button "Close" at bounding box center [598, 9] width 16 height 19
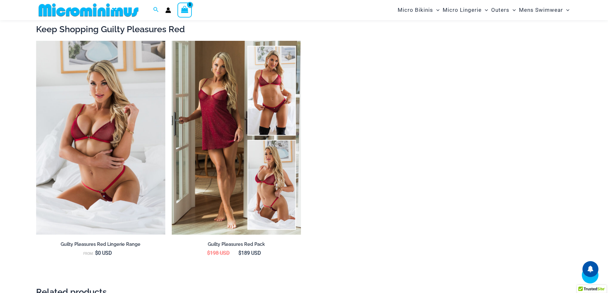
scroll to position [860, 0]
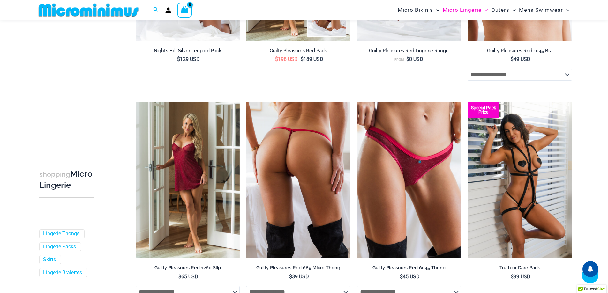
scroll to position [205, 0]
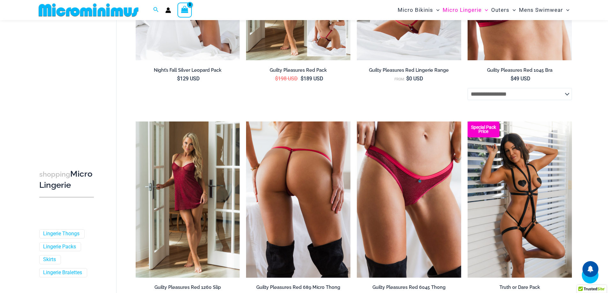
click at [312, 181] on img at bounding box center [298, 200] width 104 height 156
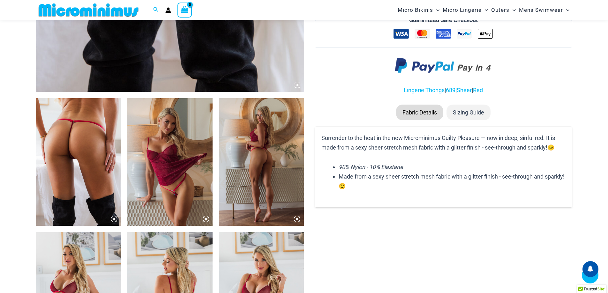
scroll to position [378, 0]
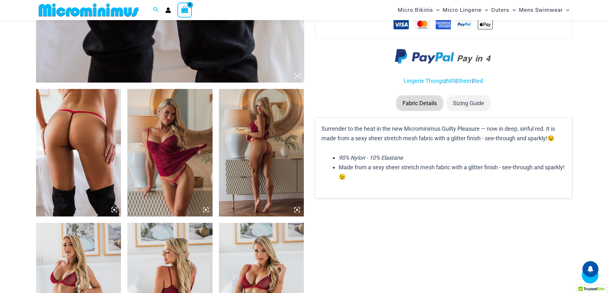
type input "**********"
click at [72, 113] on img at bounding box center [78, 153] width 85 height 128
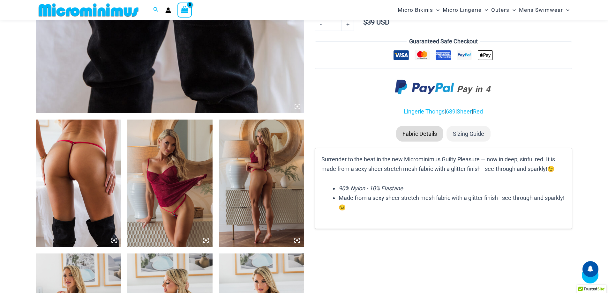
scroll to position [379, 0]
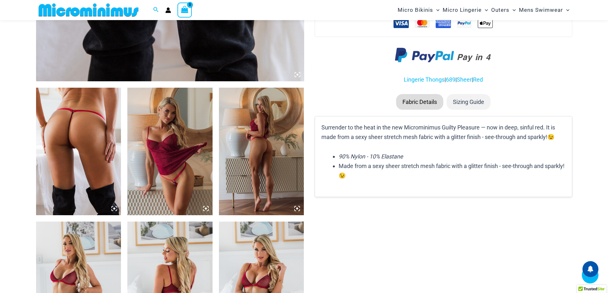
type input "**********"
click at [381, 138] on p "Surrender to the heat in the new Microminimus Guilty Pleasure — now in deep, si…" at bounding box center [443, 132] width 244 height 19
drag, startPoint x: 396, startPoint y: 137, endPoint x: 400, endPoint y: 137, distance: 4.2
click at [396, 137] on p "Surrender to the heat in the new Microminimus Guilty Pleasure — now in deep, si…" at bounding box center [443, 132] width 244 height 19
click at [405, 136] on p "Surrender to the heat in the new Microminimus Guilty Pleasure — now in deep, si…" at bounding box center [443, 132] width 244 height 19
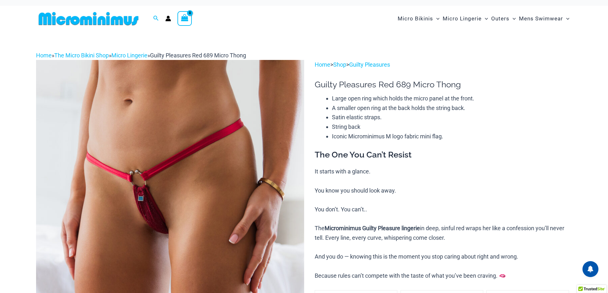
scroll to position [0, 0]
